Goal: Navigation & Orientation: Find specific page/section

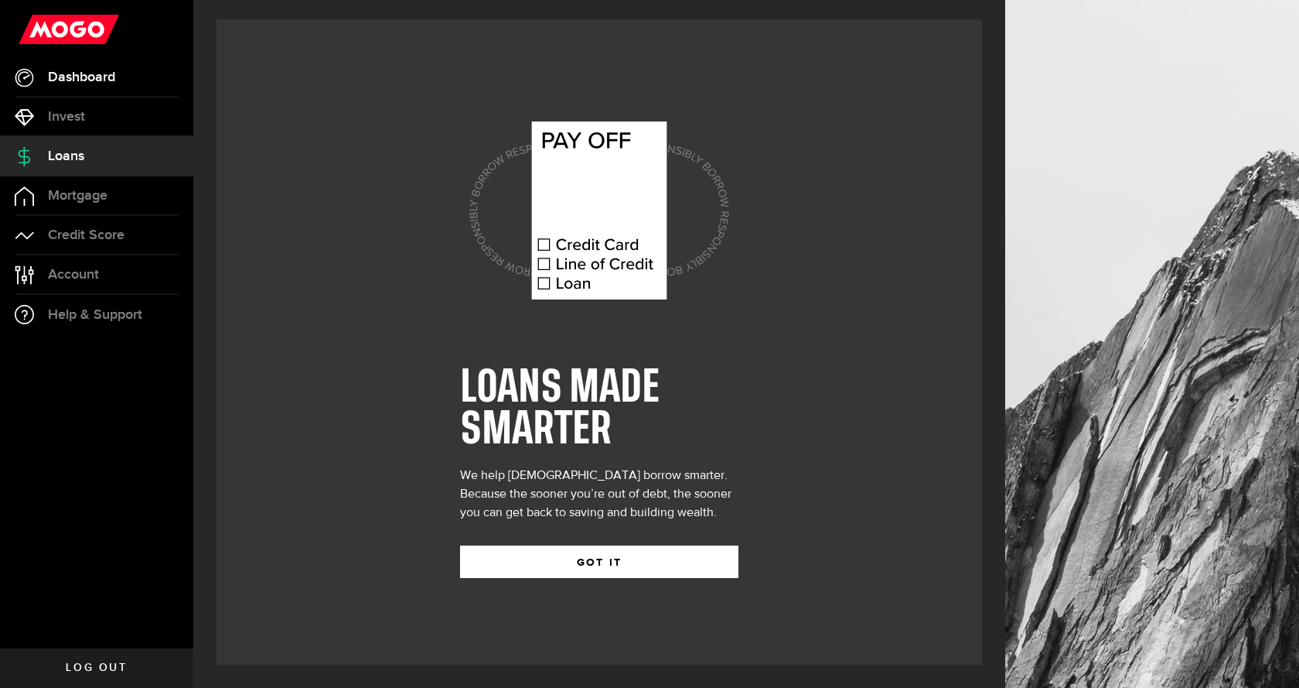
click at [88, 83] on span "Dashboard" at bounding box center [81, 77] width 67 height 14
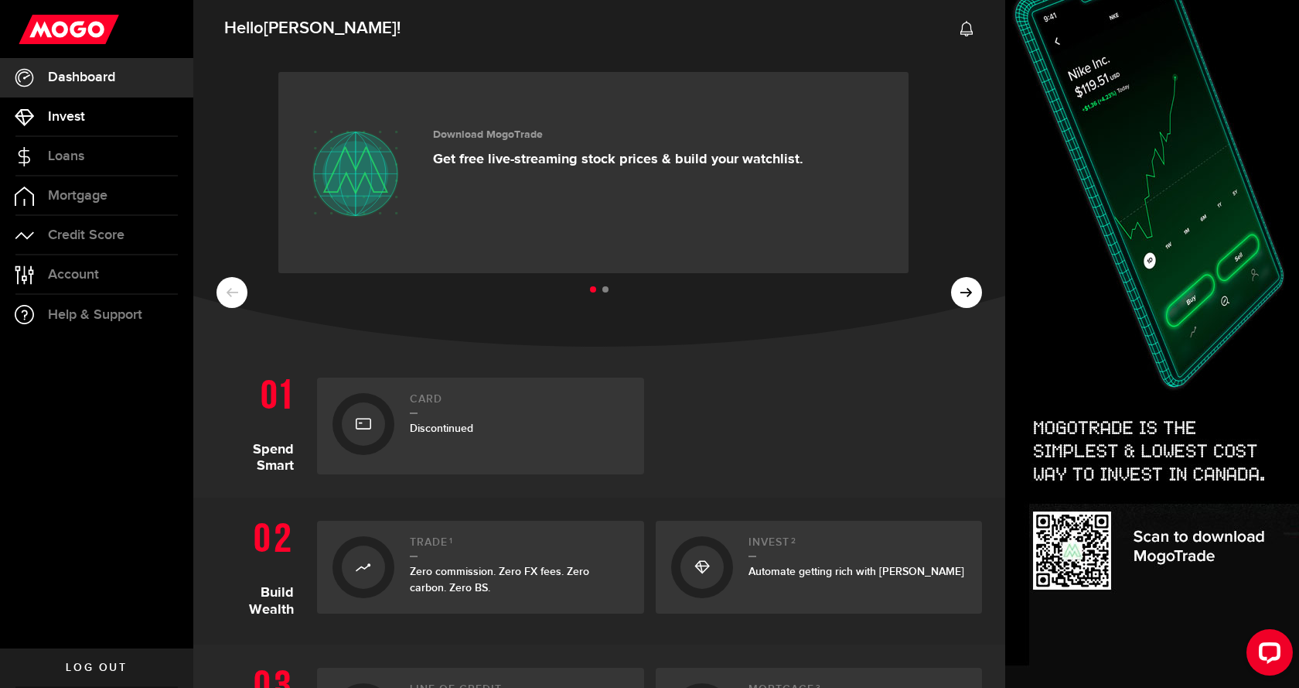
click at [63, 118] on span "Invest" at bounding box center [66, 117] width 37 height 14
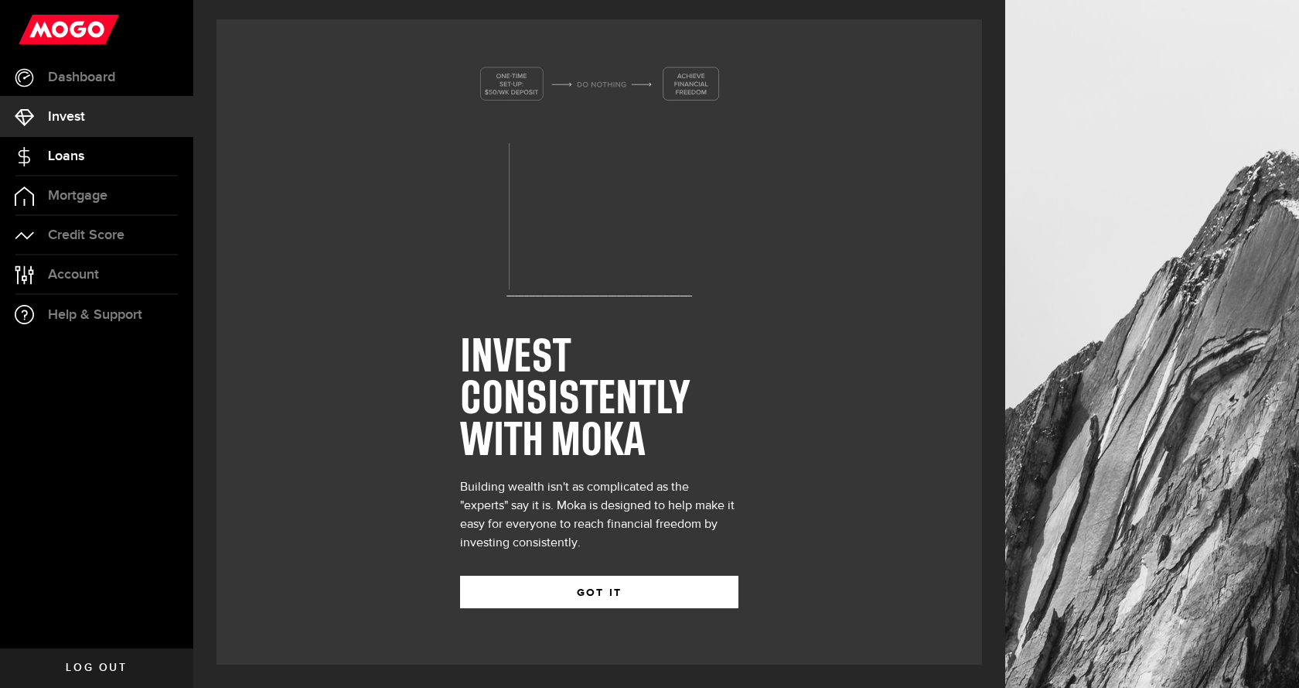
click at [69, 159] on span "Loans" at bounding box center [66, 156] width 36 height 14
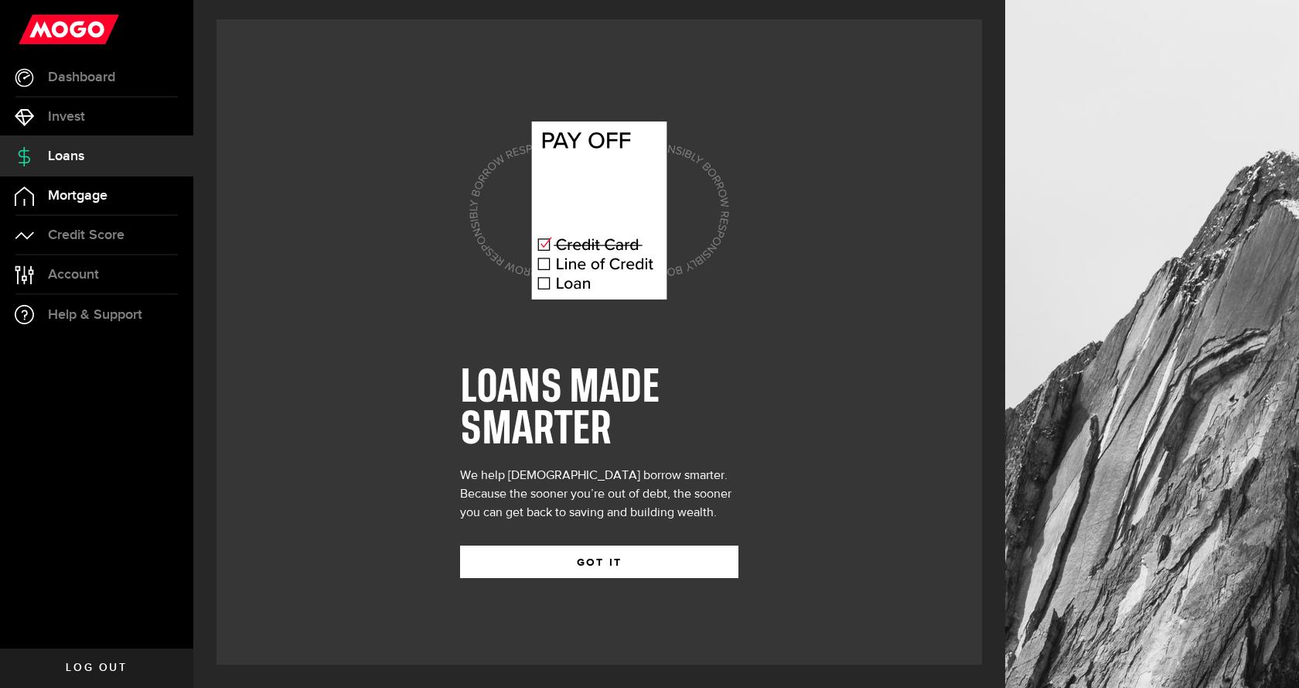
click at [71, 200] on span "Mortgage" at bounding box center [78, 196] width 60 height 14
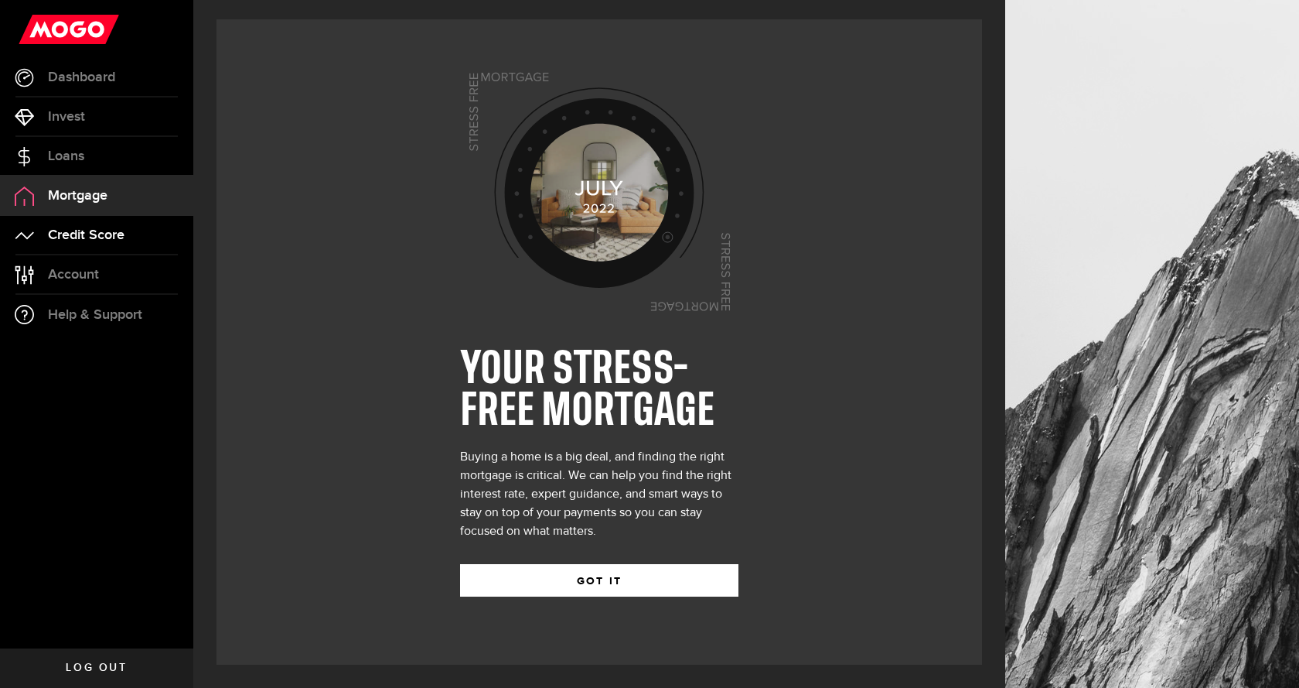
click at [71, 224] on link "Credit Score" at bounding box center [96, 235] width 193 height 39
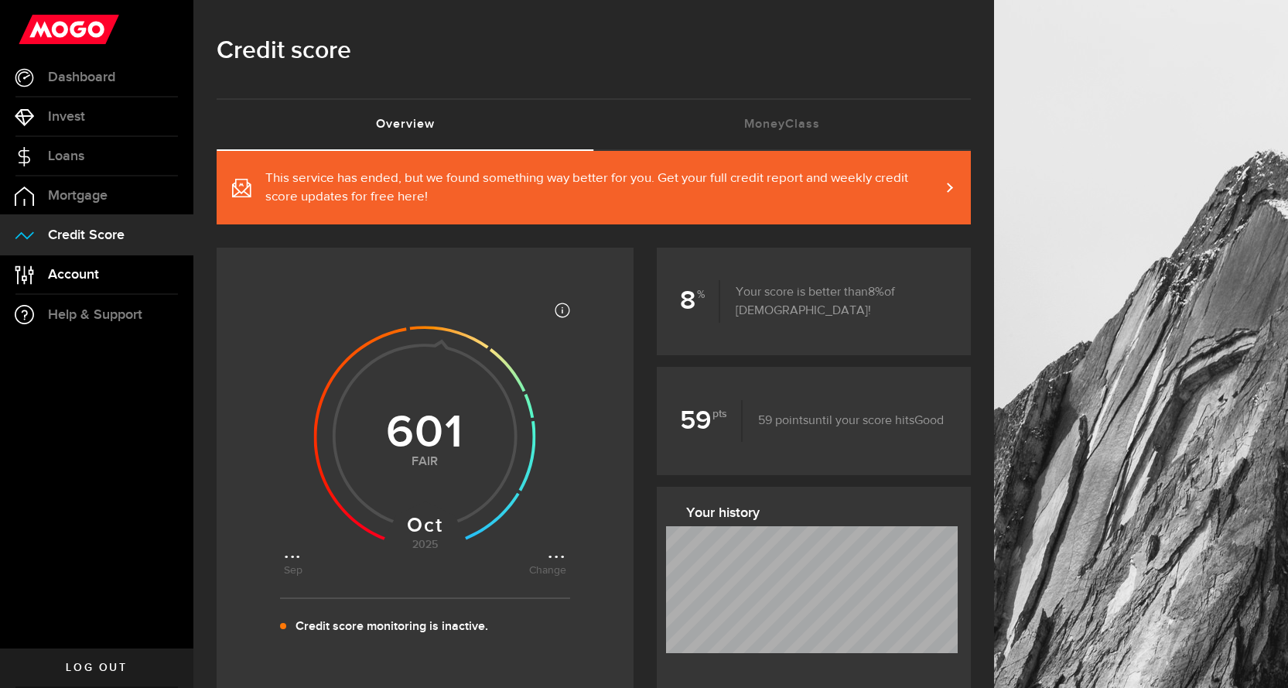
click at [66, 268] on span "Account" at bounding box center [73, 275] width 51 height 14
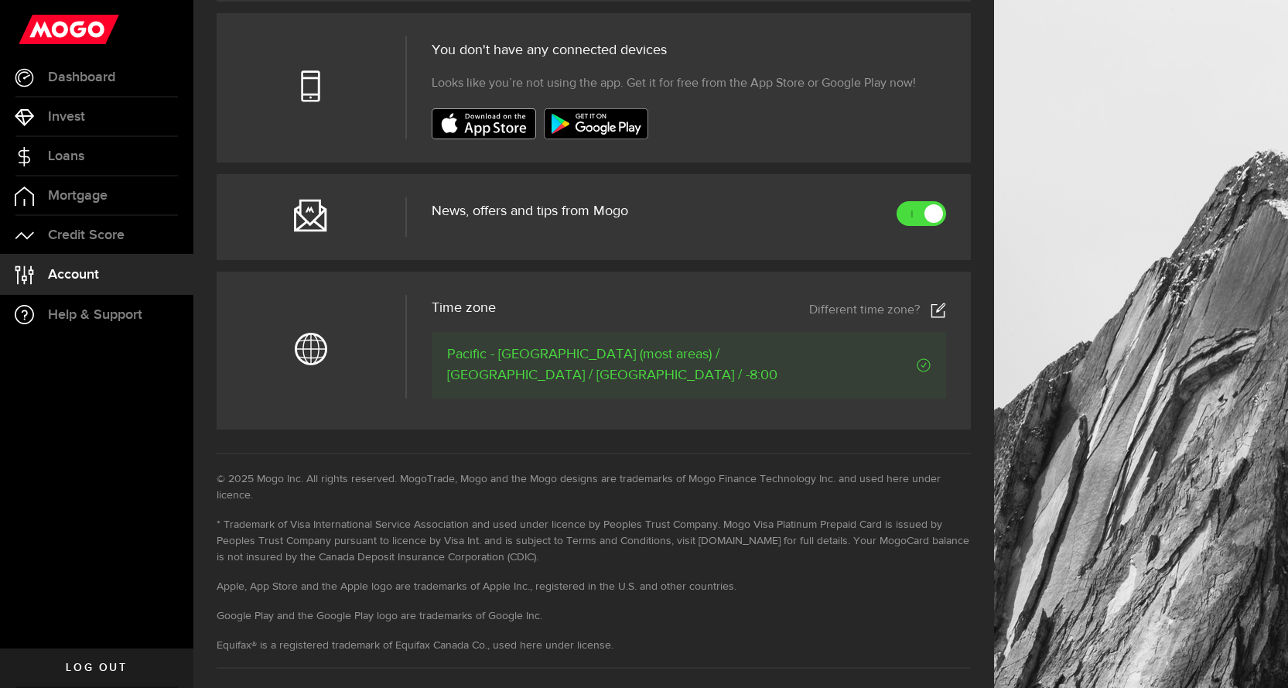
scroll to position [582, 0]
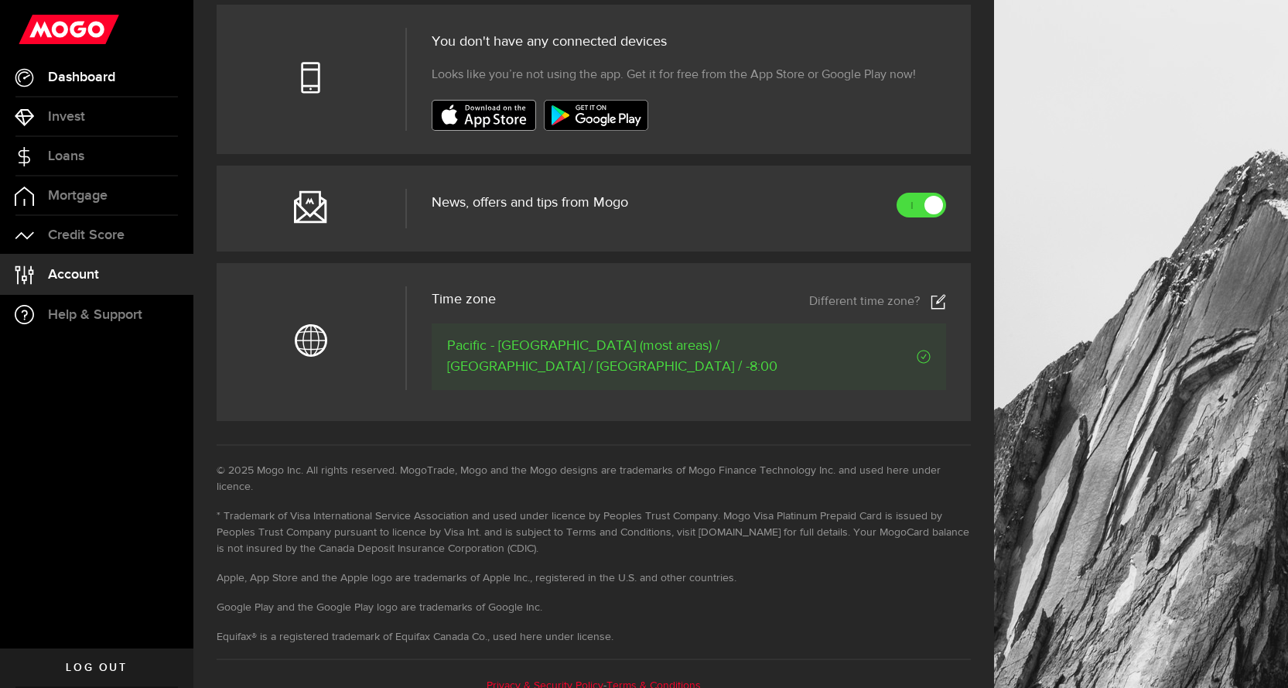
click at [87, 88] on link "Dashboard" at bounding box center [96, 77] width 193 height 39
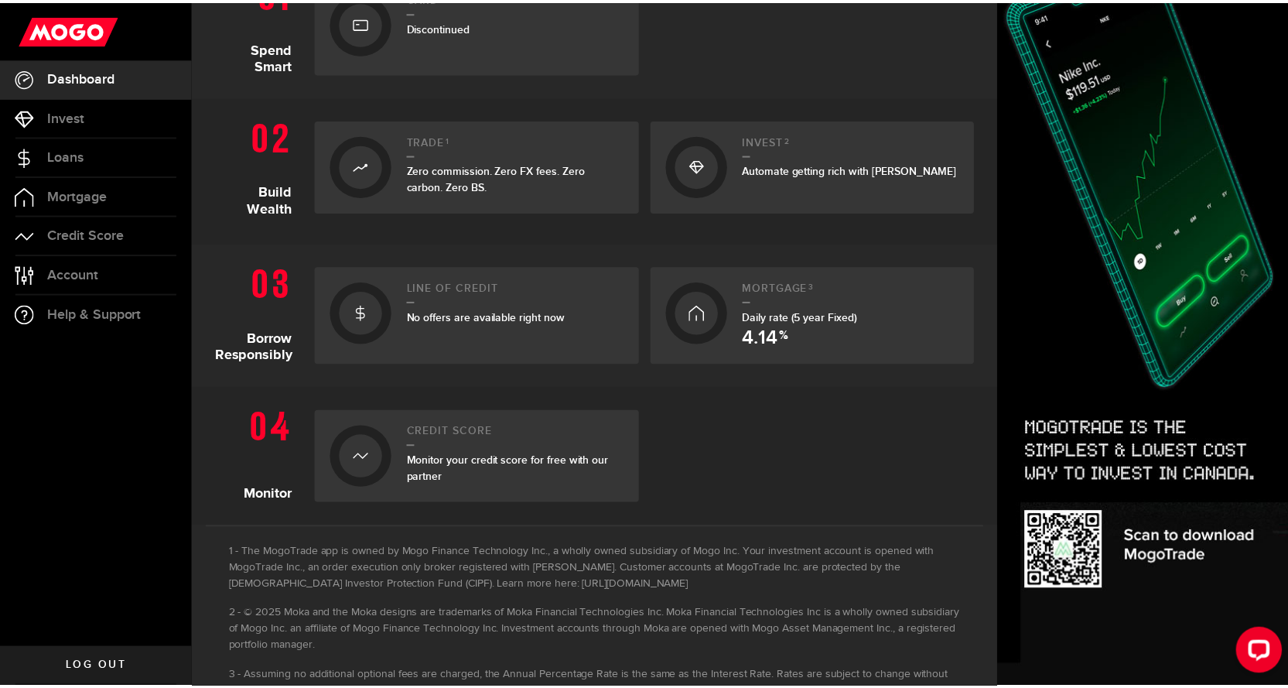
scroll to position [374, 0]
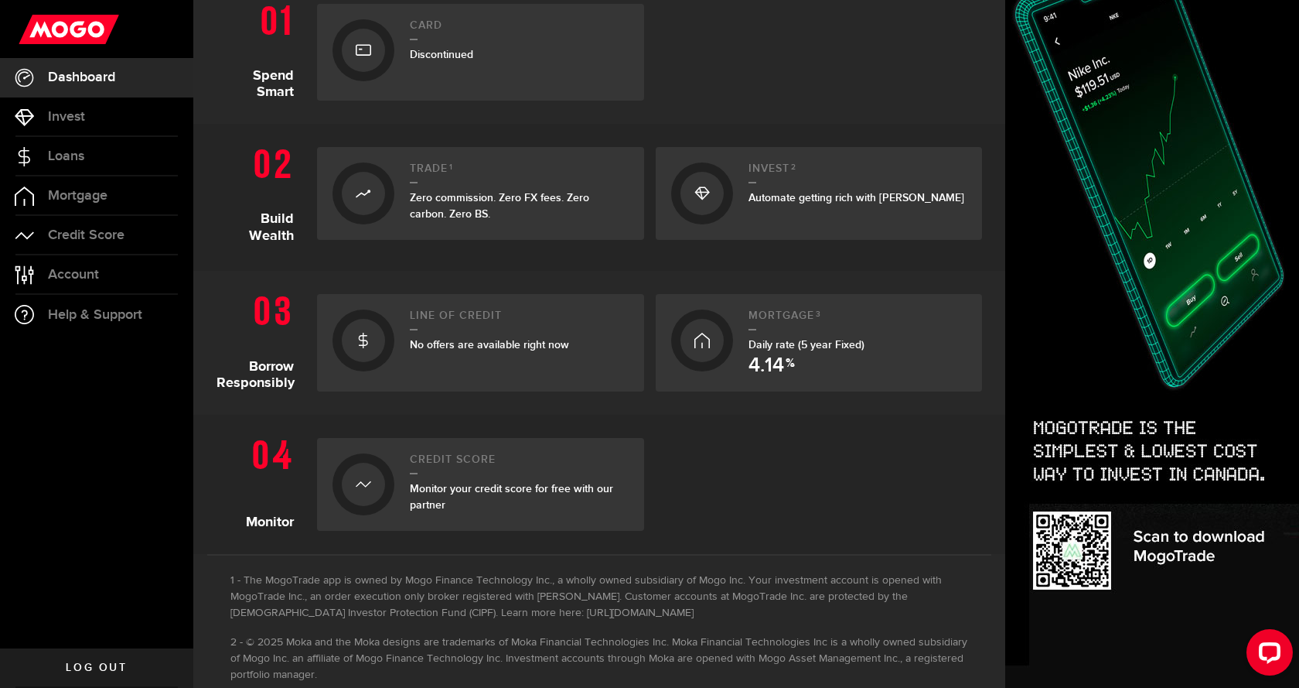
click at [376, 350] on div at bounding box center [363, 340] width 43 height 43
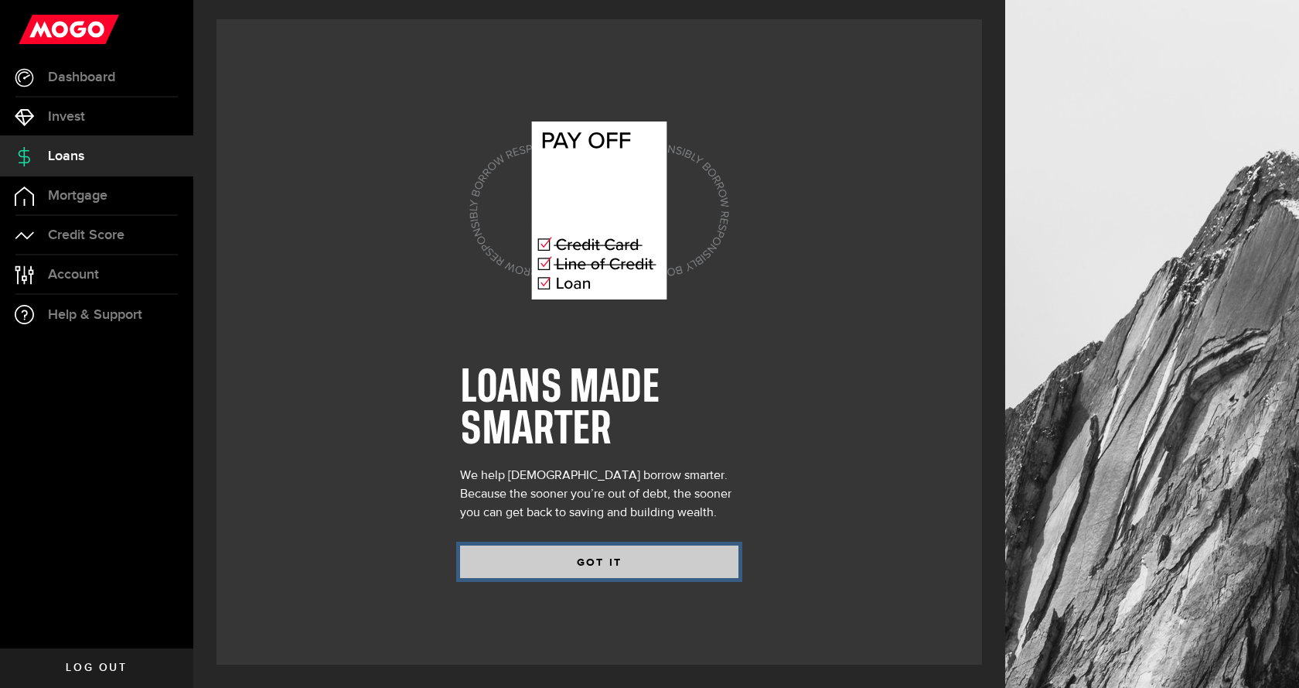
click at [594, 569] on button "GOT IT" at bounding box center [599, 561] width 278 height 32
